Goal: Complete application form

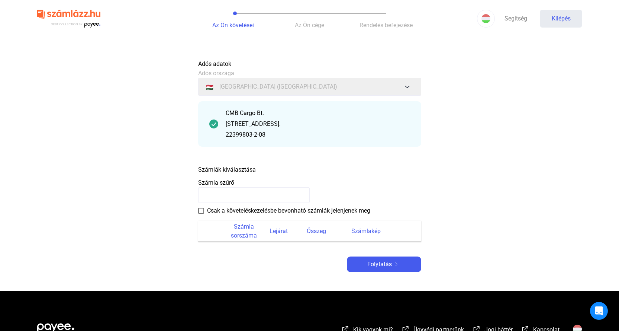
click at [201, 211] on span at bounding box center [201, 211] width 6 height 6
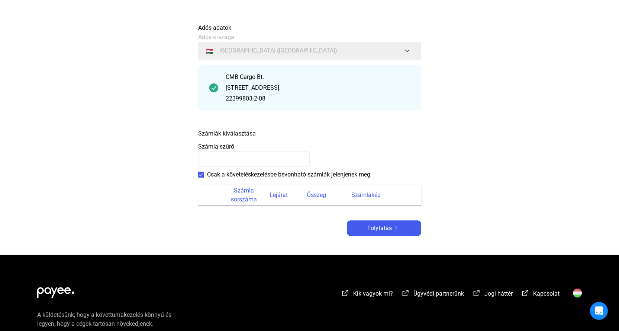
scroll to position [107, 0]
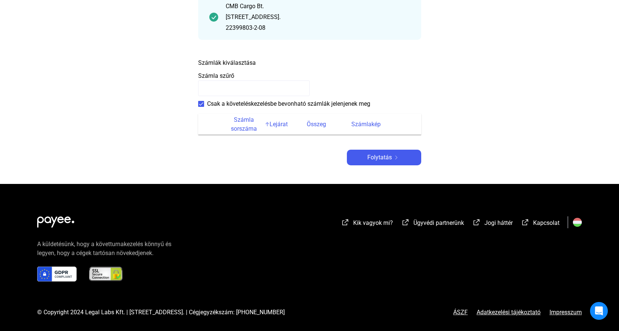
click at [238, 124] on font "Számla sorszáma" at bounding box center [244, 124] width 38 height 18
click at [275, 127] on font "Lejárat" at bounding box center [279, 124] width 18 height 7
click at [202, 104] on span at bounding box center [201, 104] width 6 height 6
click at [403, 158] on div "Folytatás" at bounding box center [384, 157] width 70 height 9
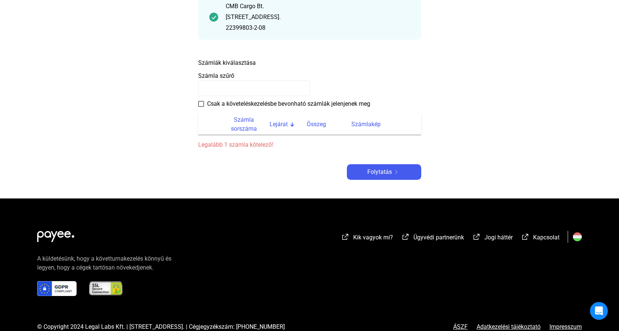
click at [201, 103] on span at bounding box center [201, 104] width 6 height 6
click at [366, 170] on div "Folytatás" at bounding box center [384, 171] width 70 height 9
click at [243, 129] on font "Számla sorszáma" at bounding box center [244, 124] width 26 height 16
click at [234, 126] on font "Számla sorszáma" at bounding box center [244, 124] width 26 height 16
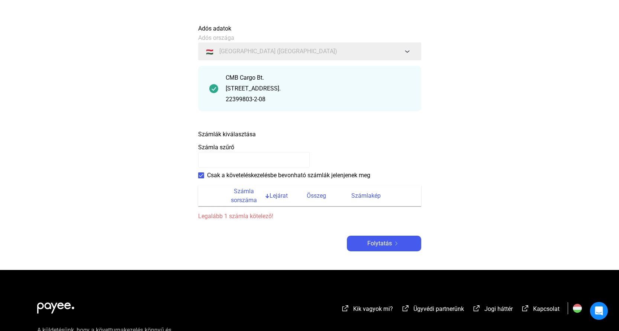
scroll to position [32, 0]
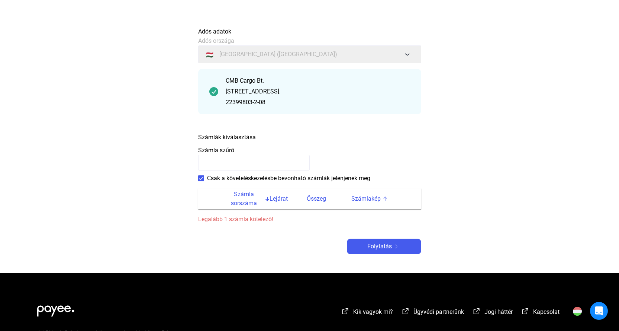
click at [363, 198] on font "Számlakép" at bounding box center [366, 198] width 29 height 7
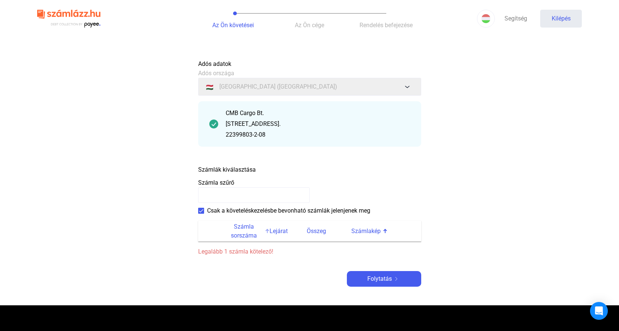
click at [241, 227] on font "Számla sorszáma" at bounding box center [244, 231] width 26 height 16
click at [201, 212] on span at bounding box center [201, 211] width 6 height 6
click at [248, 233] on font "Számla sorszáma" at bounding box center [244, 231] width 26 height 16
click at [368, 281] on font "Folytatás" at bounding box center [380, 278] width 25 height 7
click at [249, 170] on font "Számlák kiválasztása" at bounding box center [227, 169] width 58 height 7
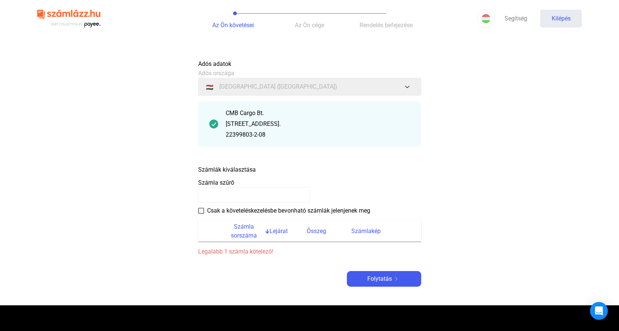
click at [286, 169] on div "Számlák kiválasztása" at bounding box center [309, 167] width 223 height 13
click at [233, 169] on font "Számlák kiválasztása" at bounding box center [227, 169] width 58 height 7
click at [253, 128] on div "[STREET_ADDRESS]." at bounding box center [318, 123] width 185 height 9
click at [362, 230] on font "Számlakép" at bounding box center [366, 230] width 29 height 7
click at [562, 18] on font "Kilépés" at bounding box center [561, 18] width 19 height 7
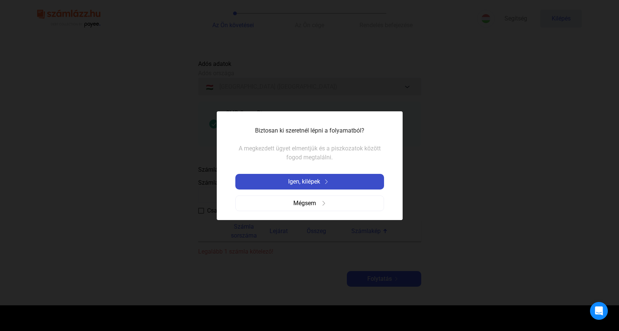
click at [303, 179] on font "Igen, kilépek" at bounding box center [304, 181] width 32 height 7
